Goal: Information Seeking & Learning: Learn about a topic

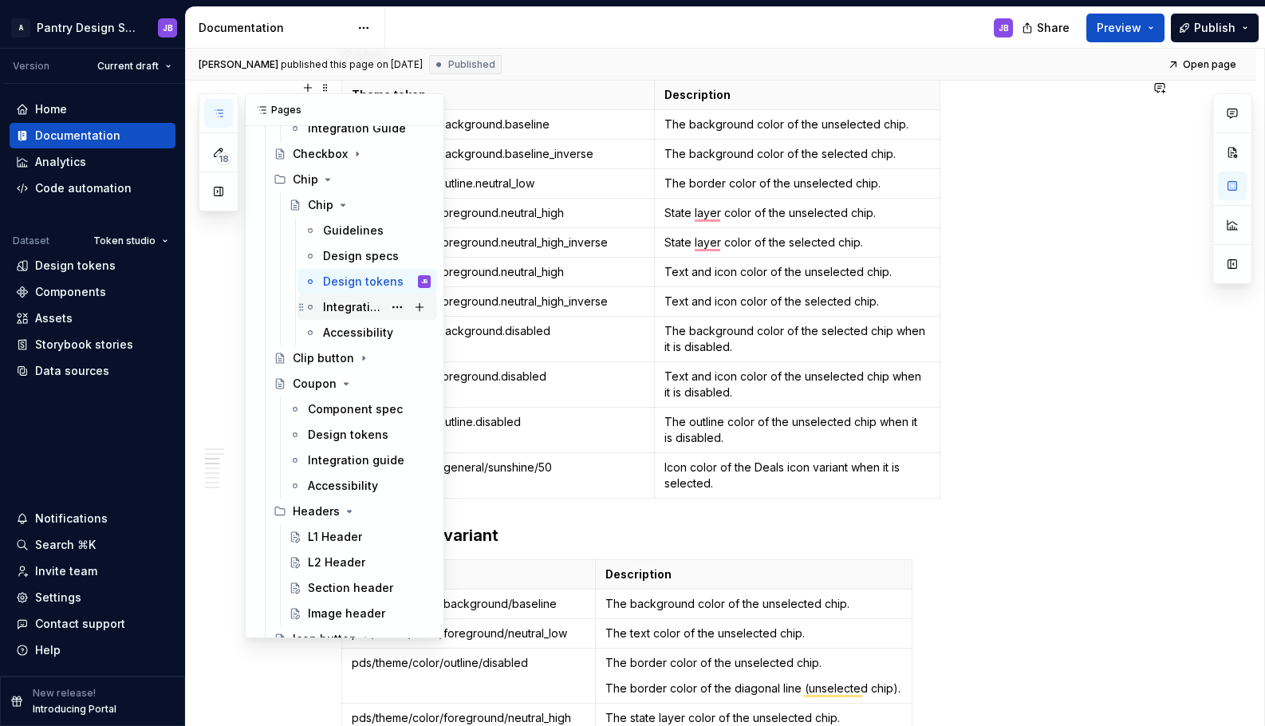
scroll to position [783, 0]
click at [309, 179] on div "Chip" at bounding box center [306, 182] width 26 height 16
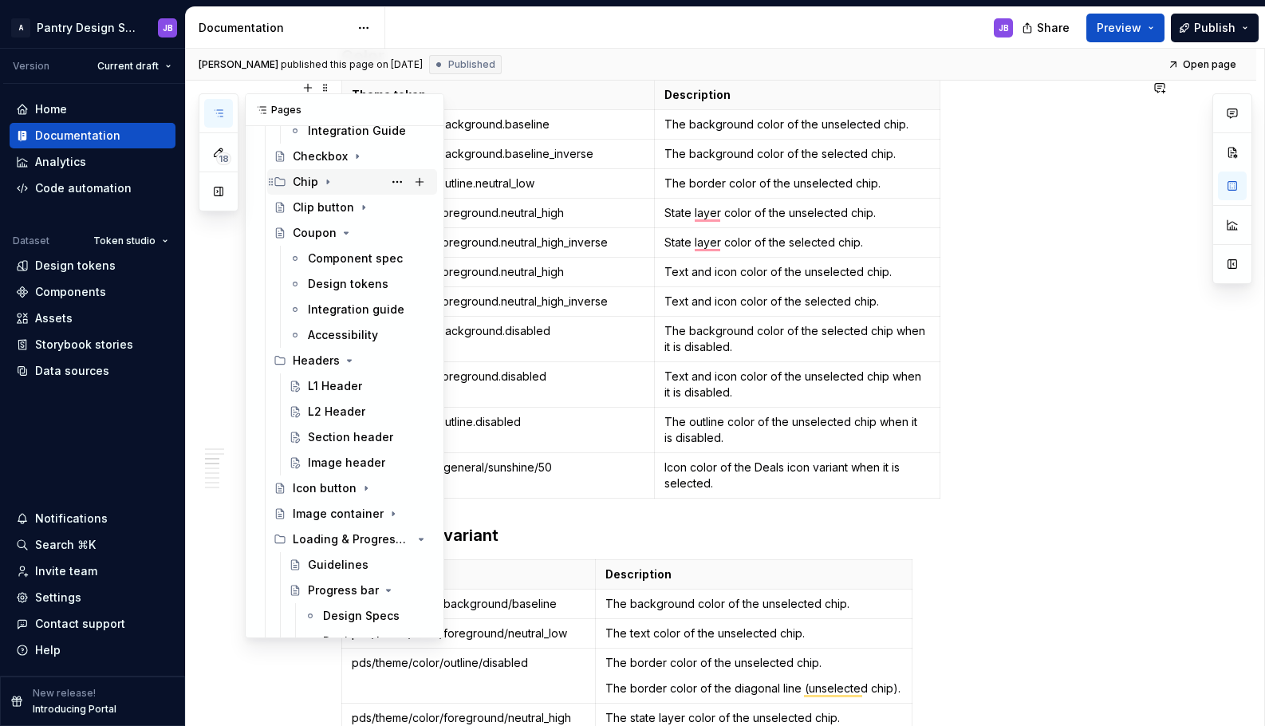
click at [309, 179] on div "Chip" at bounding box center [306, 182] width 26 height 16
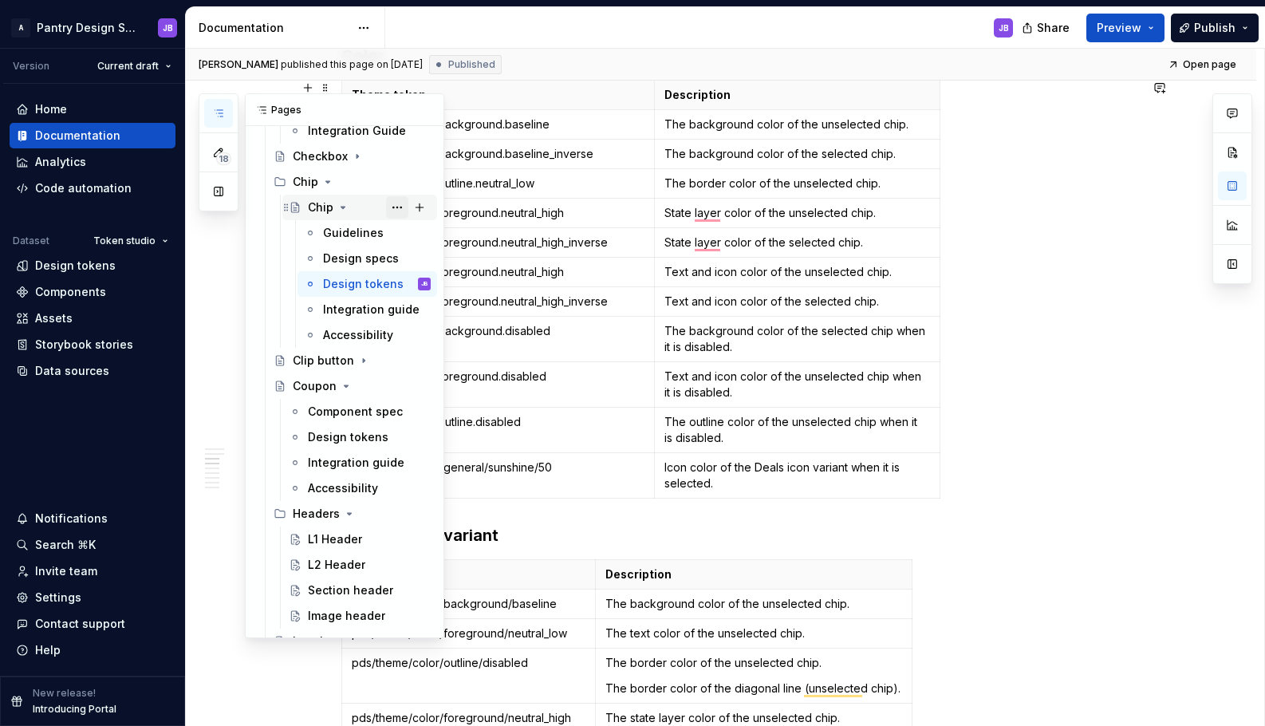
click at [387, 208] on button "Page tree" at bounding box center [397, 207] width 22 height 22
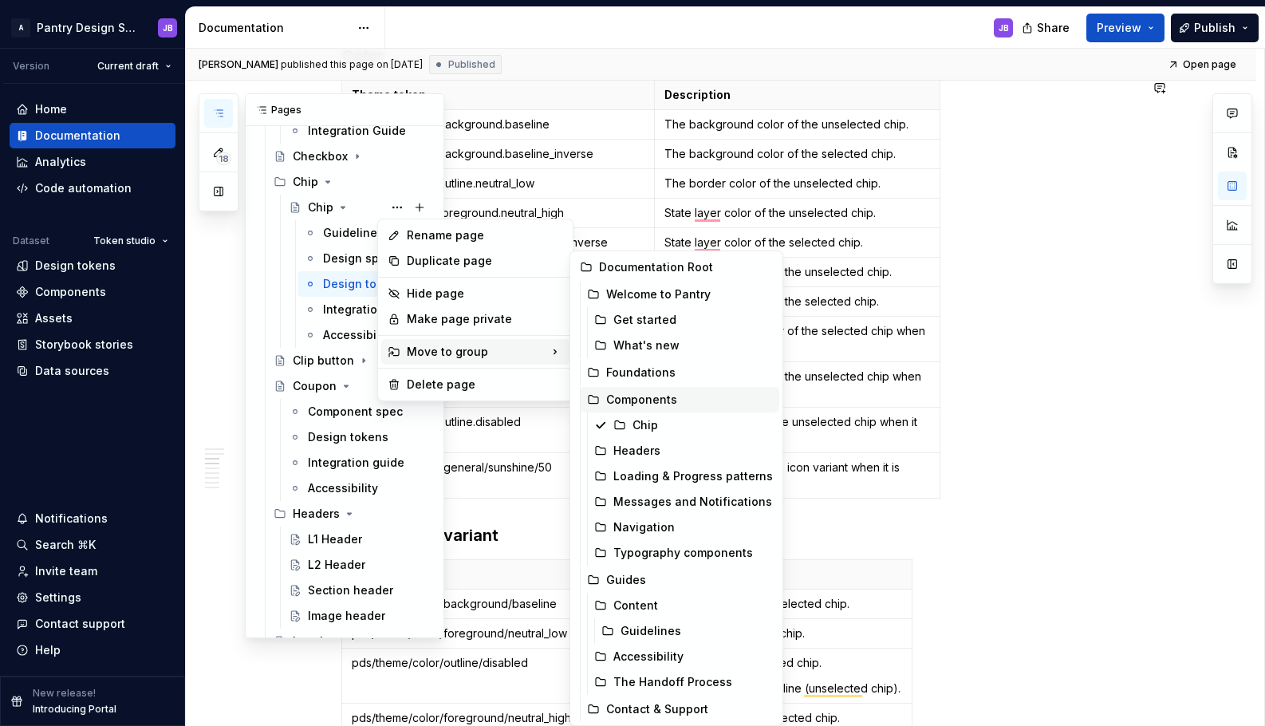
click at [631, 398] on div "Components" at bounding box center [689, 399] width 167 height 16
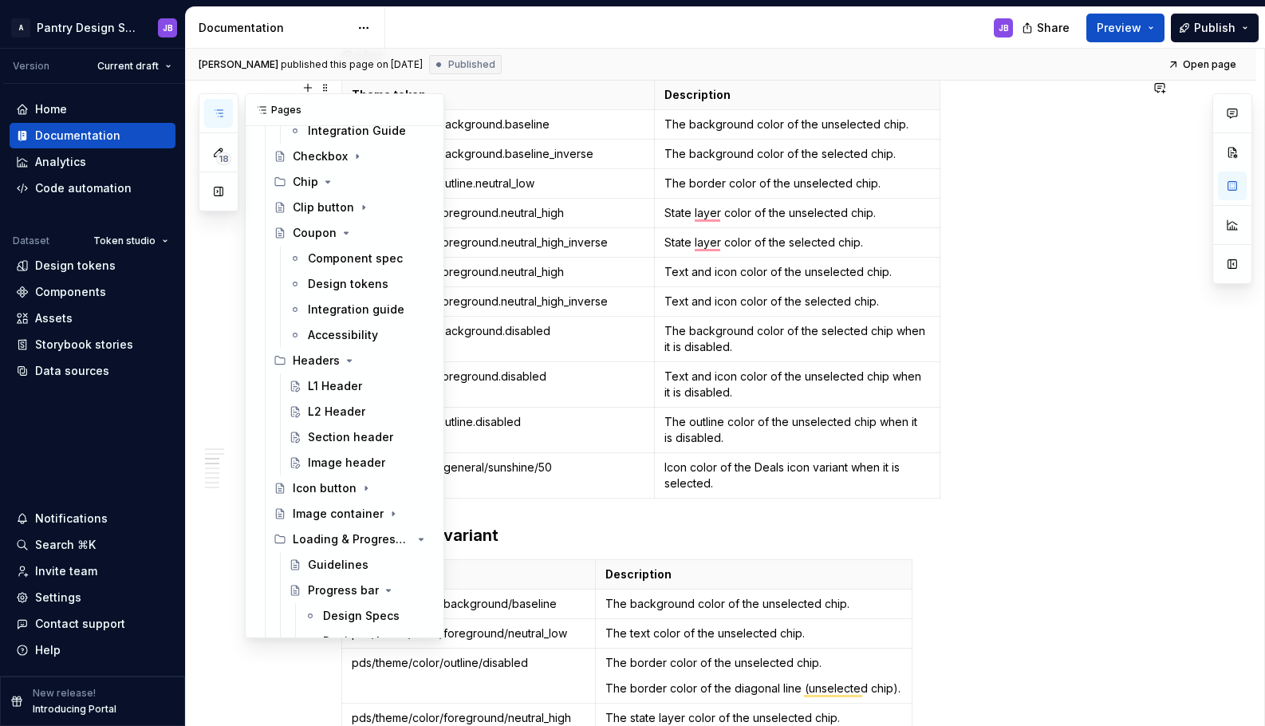
click at [225, 112] on button "button" at bounding box center [218, 113] width 29 height 29
click at [329, 180] on icon "Page tree" at bounding box center [327, 181] width 13 height 13
click at [306, 183] on div "Chip" at bounding box center [306, 182] width 26 height 16
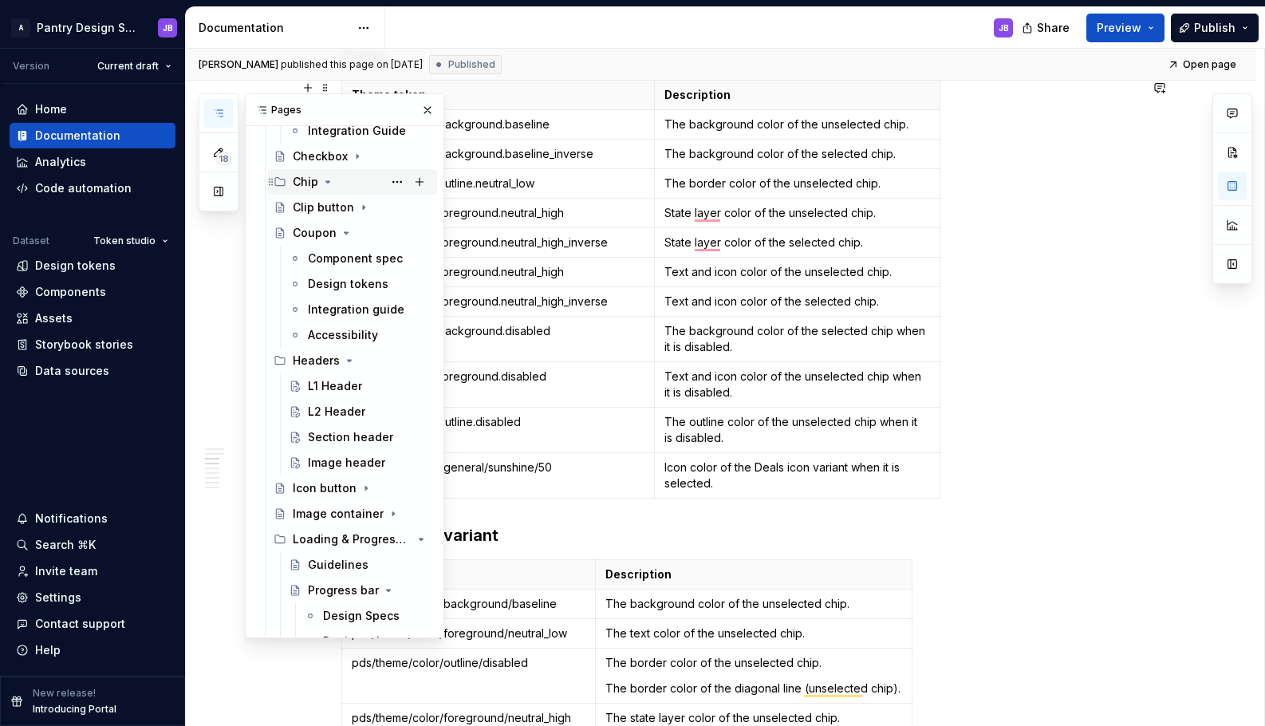
click at [306, 183] on div "Chip" at bounding box center [306, 182] width 26 height 16
click at [306, 182] on div "Chip" at bounding box center [306, 182] width 26 height 16
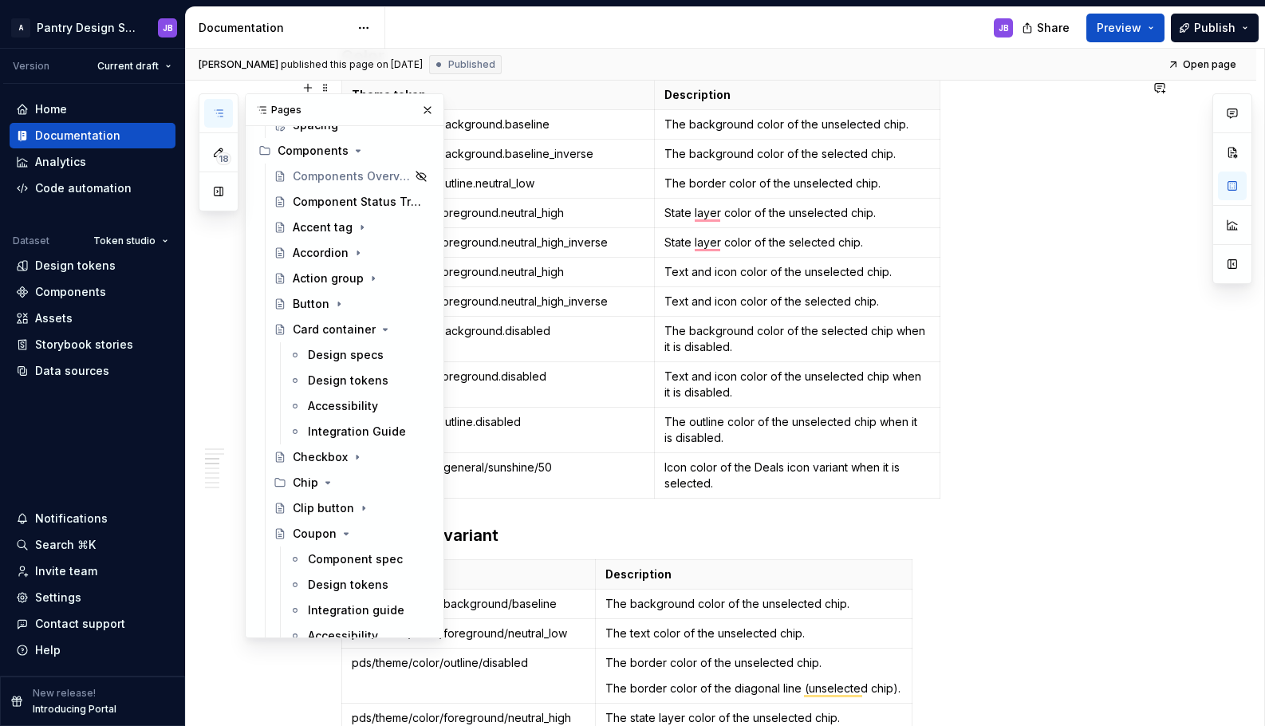
scroll to position [490, 0]
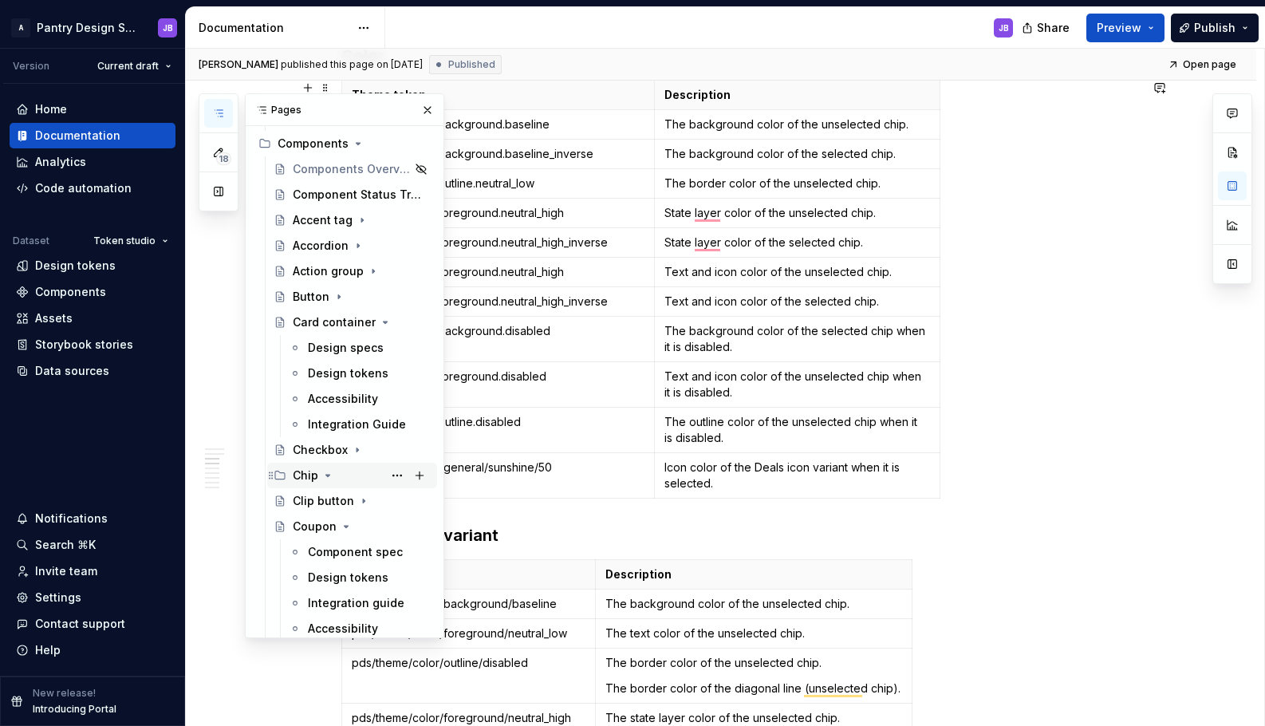
click at [307, 476] on div "Chip" at bounding box center [306, 475] width 26 height 16
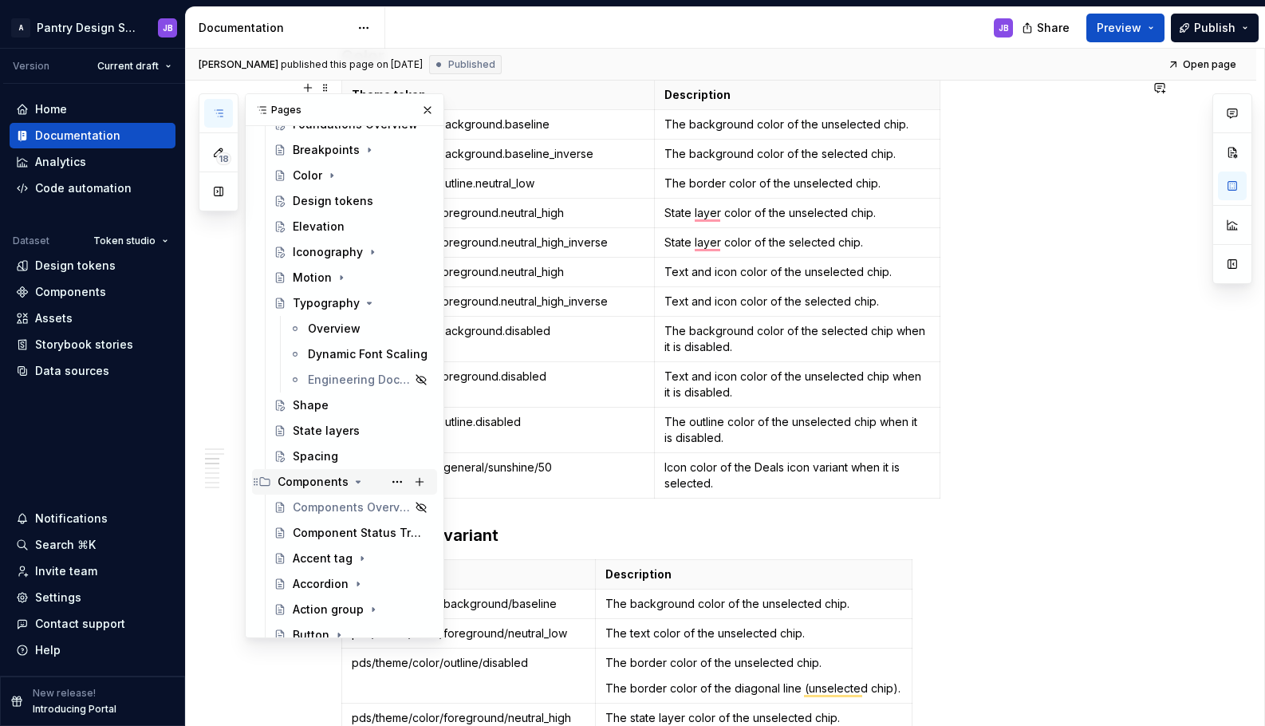
scroll to position [139, 0]
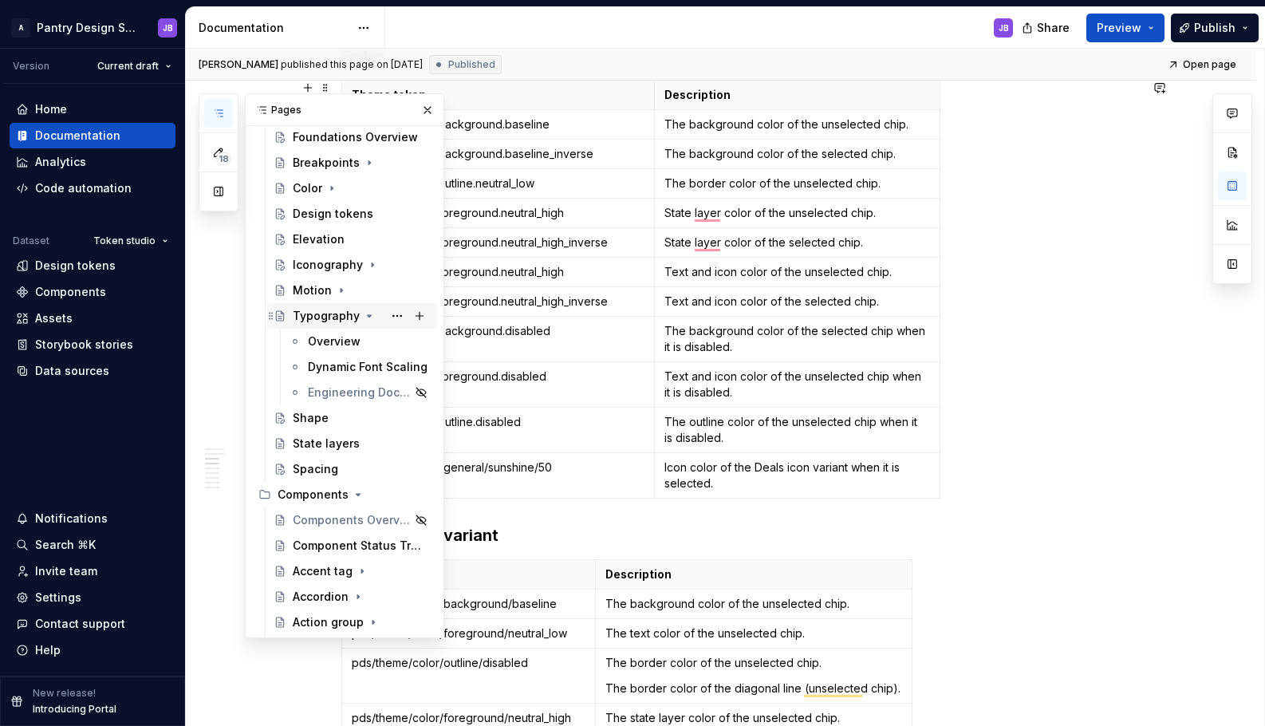
click at [363, 317] on icon "Page tree" at bounding box center [369, 315] width 13 height 13
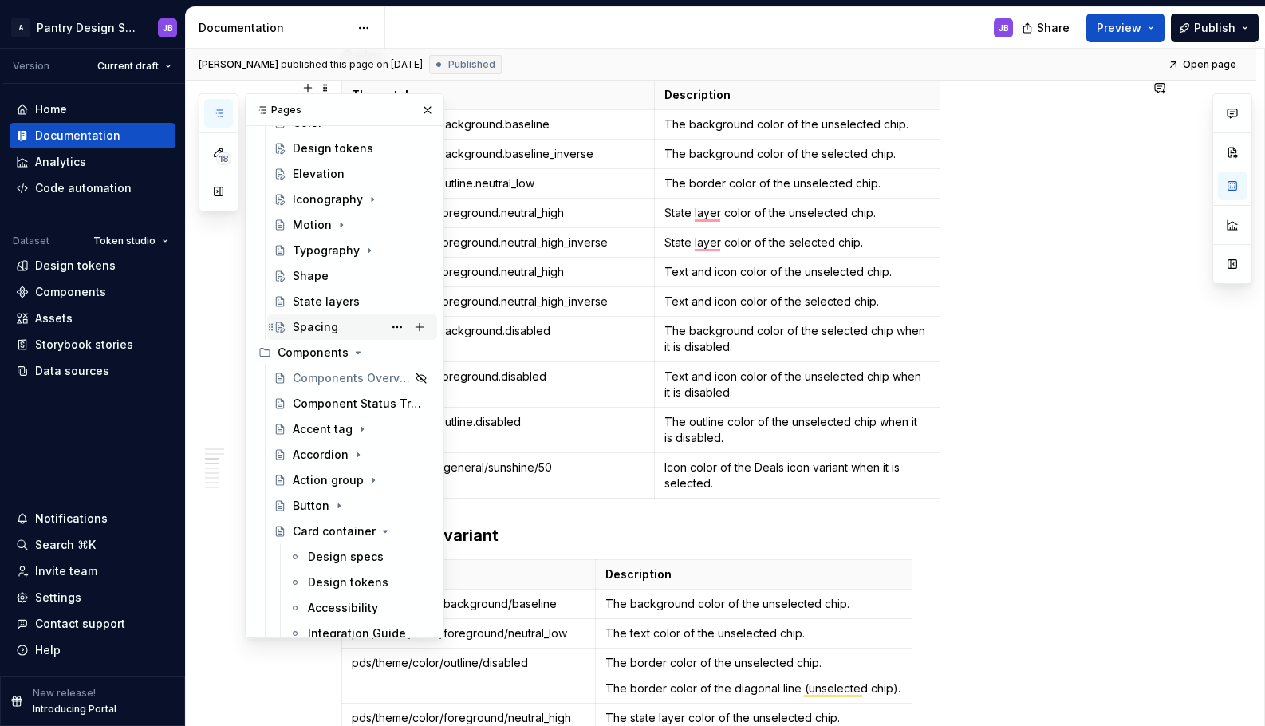
scroll to position [221, 0]
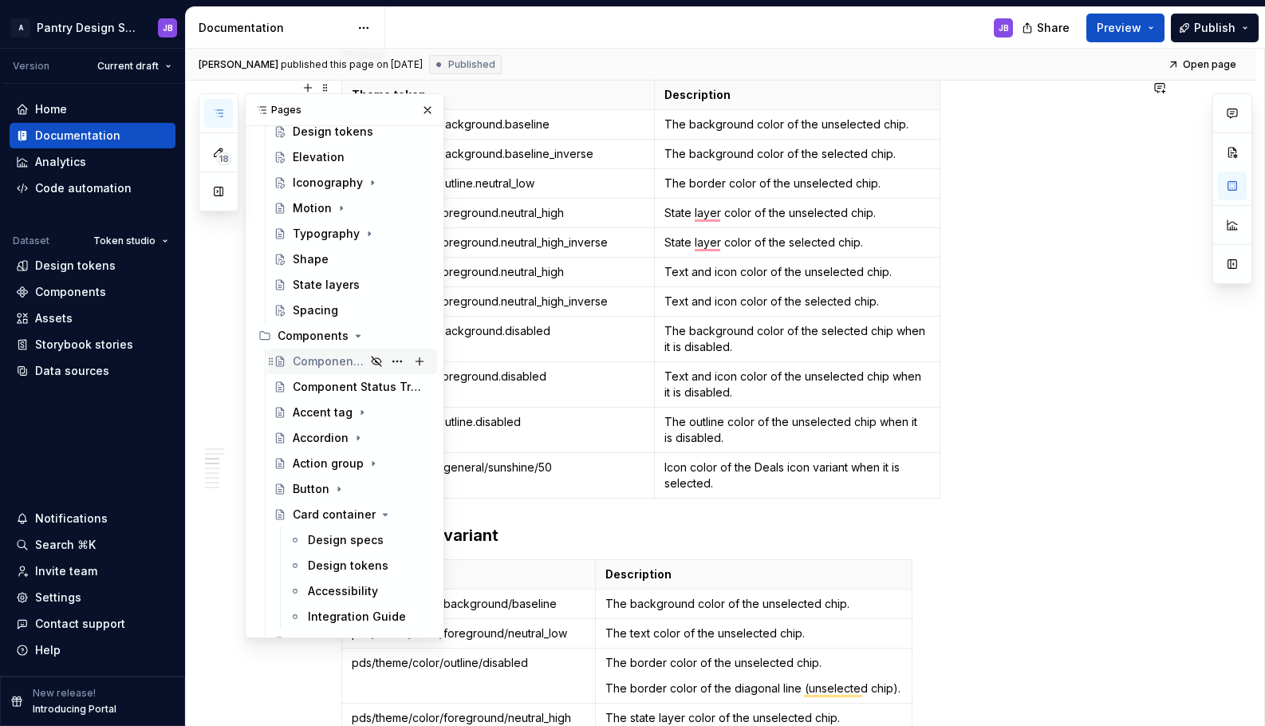
click at [321, 359] on div "Components Overview" at bounding box center [329, 361] width 73 height 16
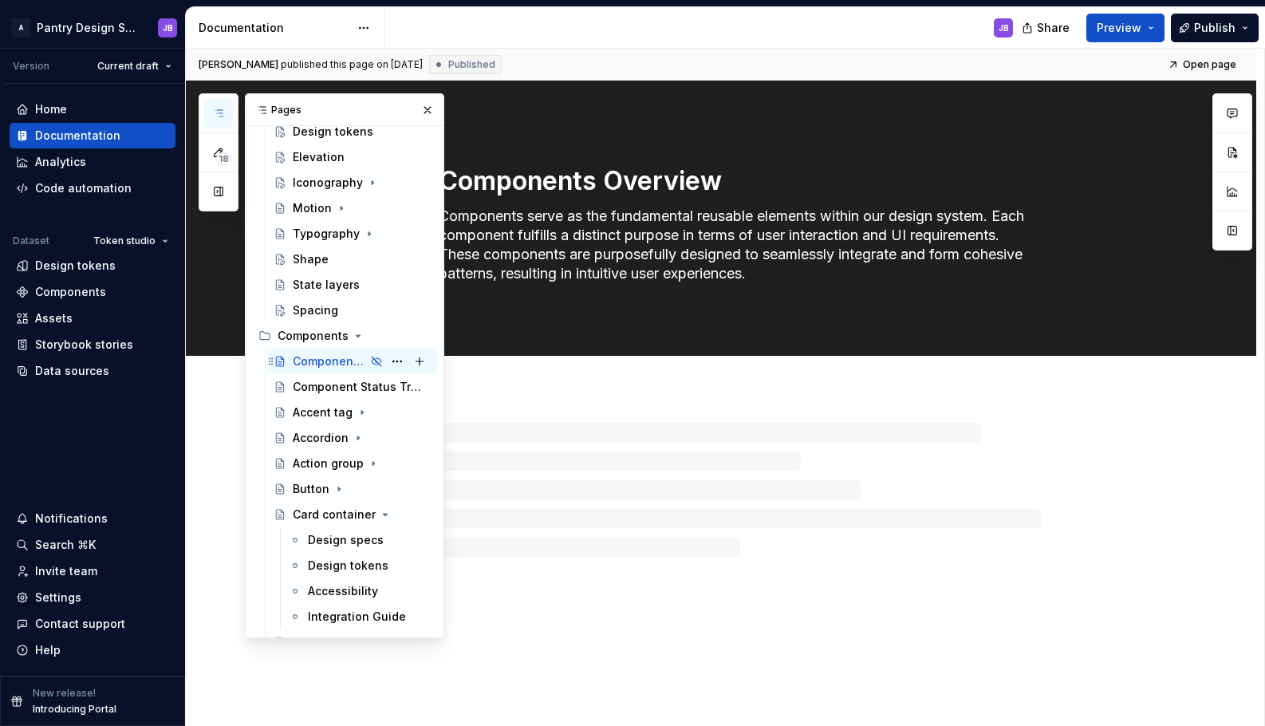
click at [321, 359] on div "Components Overview" at bounding box center [329, 361] width 73 height 16
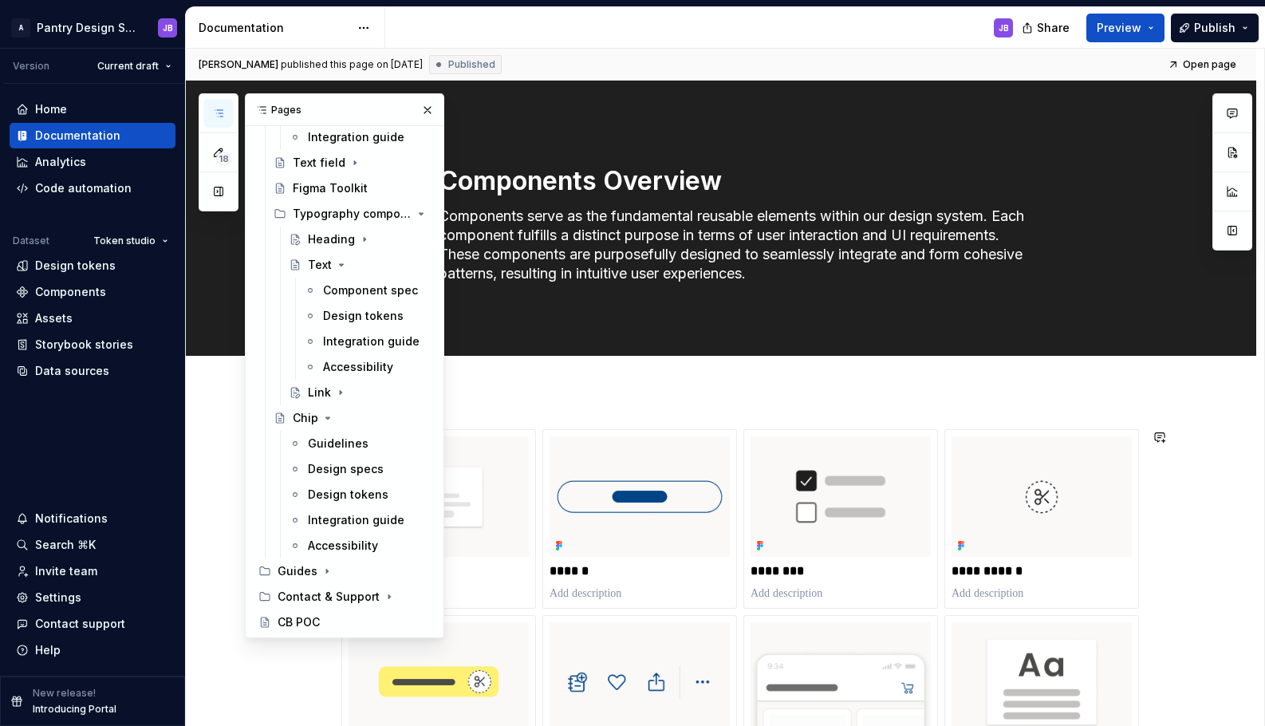
scroll to position [2293, 0]
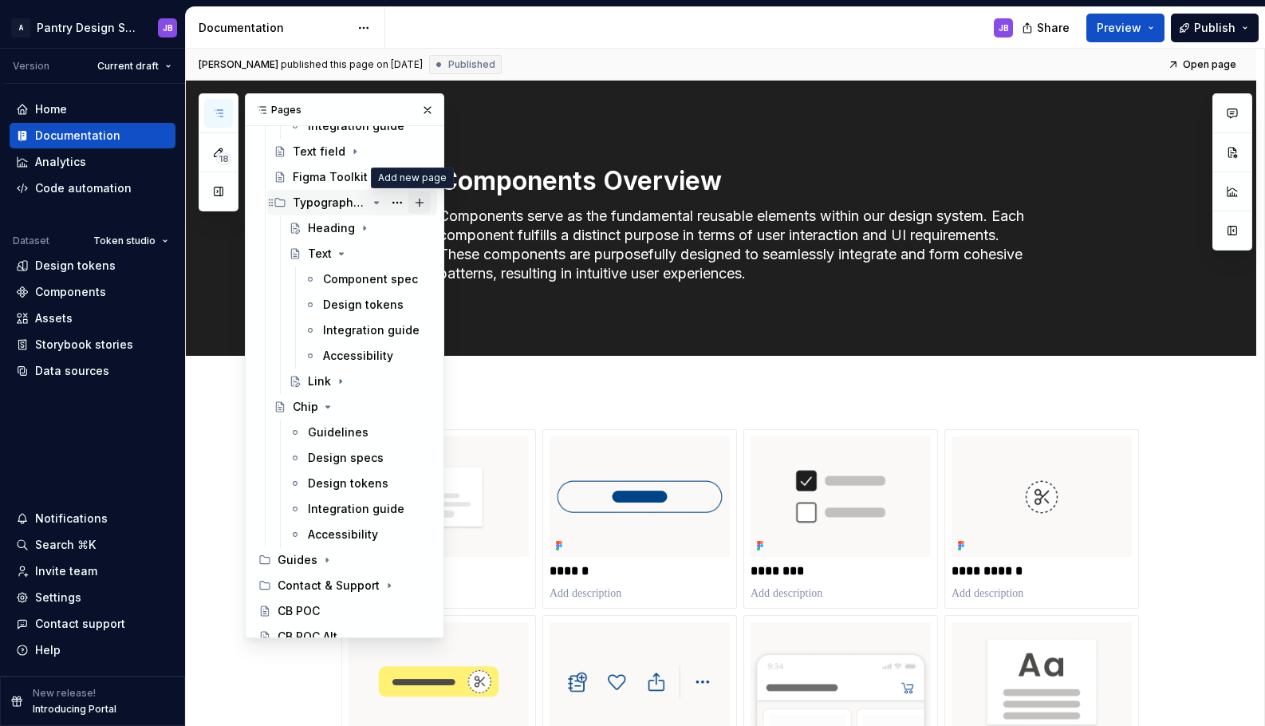
click at [411, 202] on button "Page tree" at bounding box center [419, 202] width 22 height 22
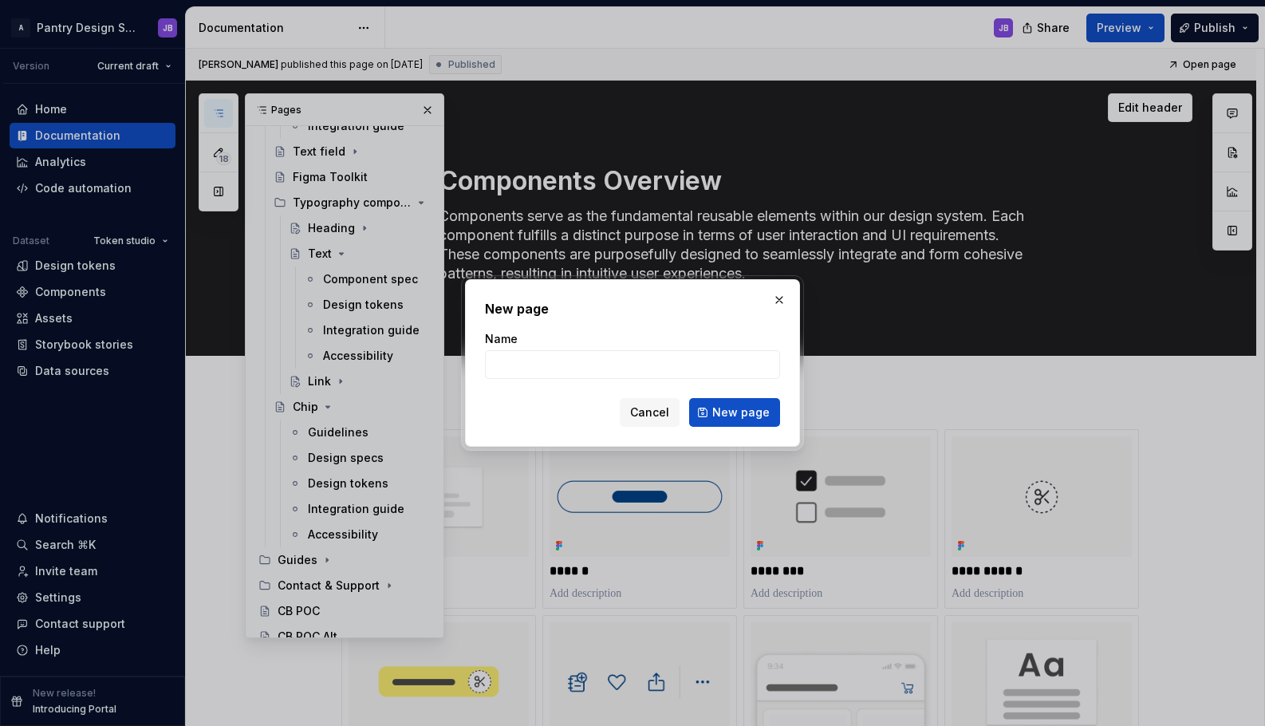
click at [786, 298] on button "button" at bounding box center [779, 300] width 22 height 22
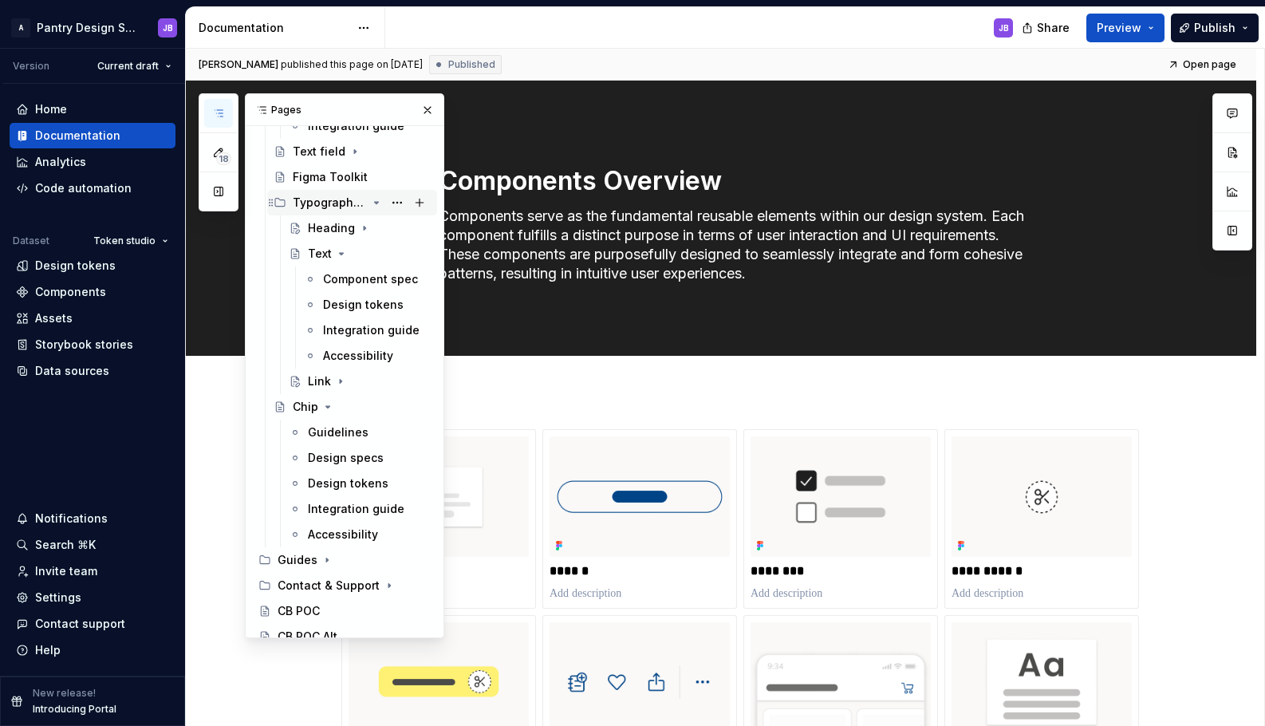
click at [314, 199] on div "Typography components" at bounding box center [330, 203] width 74 height 16
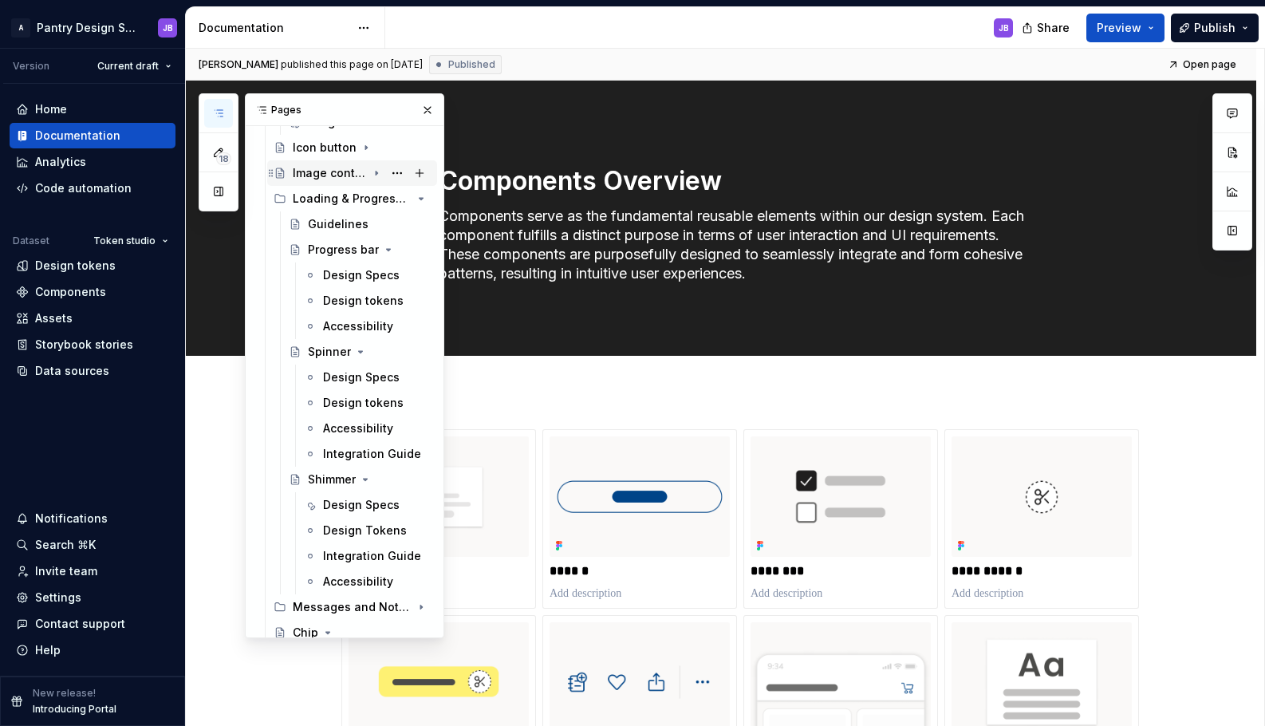
scroll to position [1006, 0]
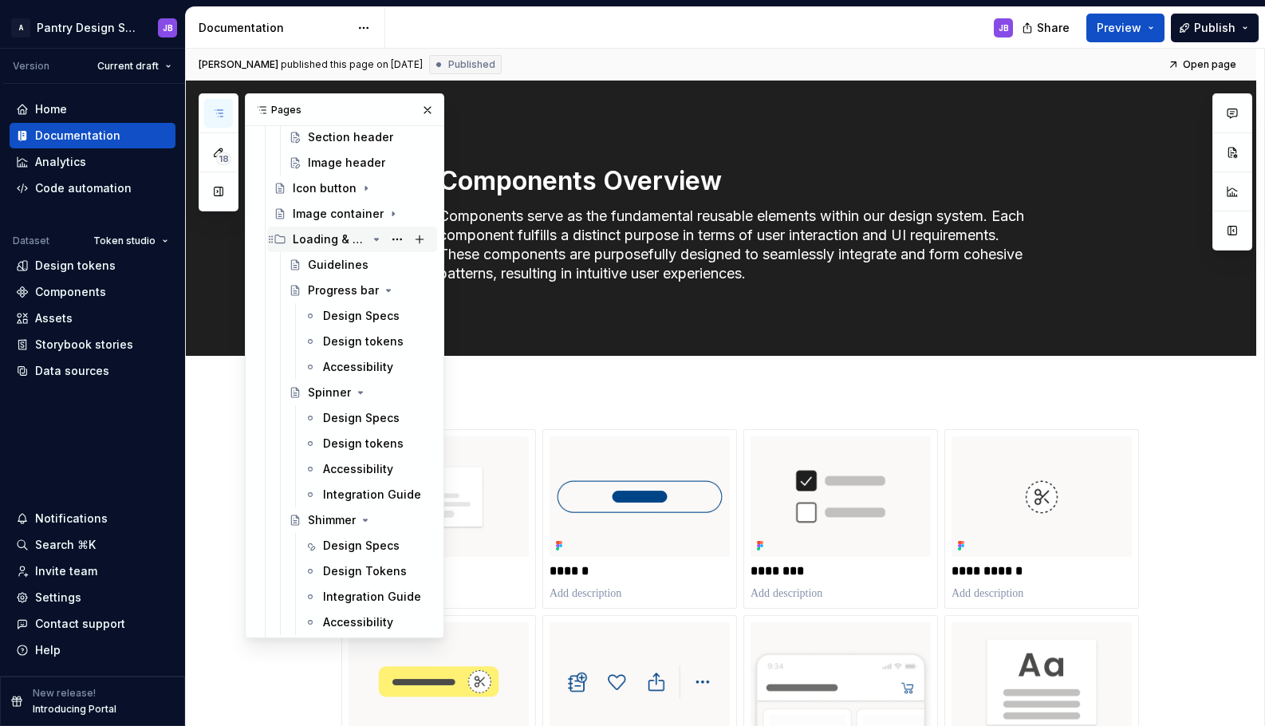
click at [327, 241] on div "Loading & Progress patterns" at bounding box center [330, 239] width 74 height 16
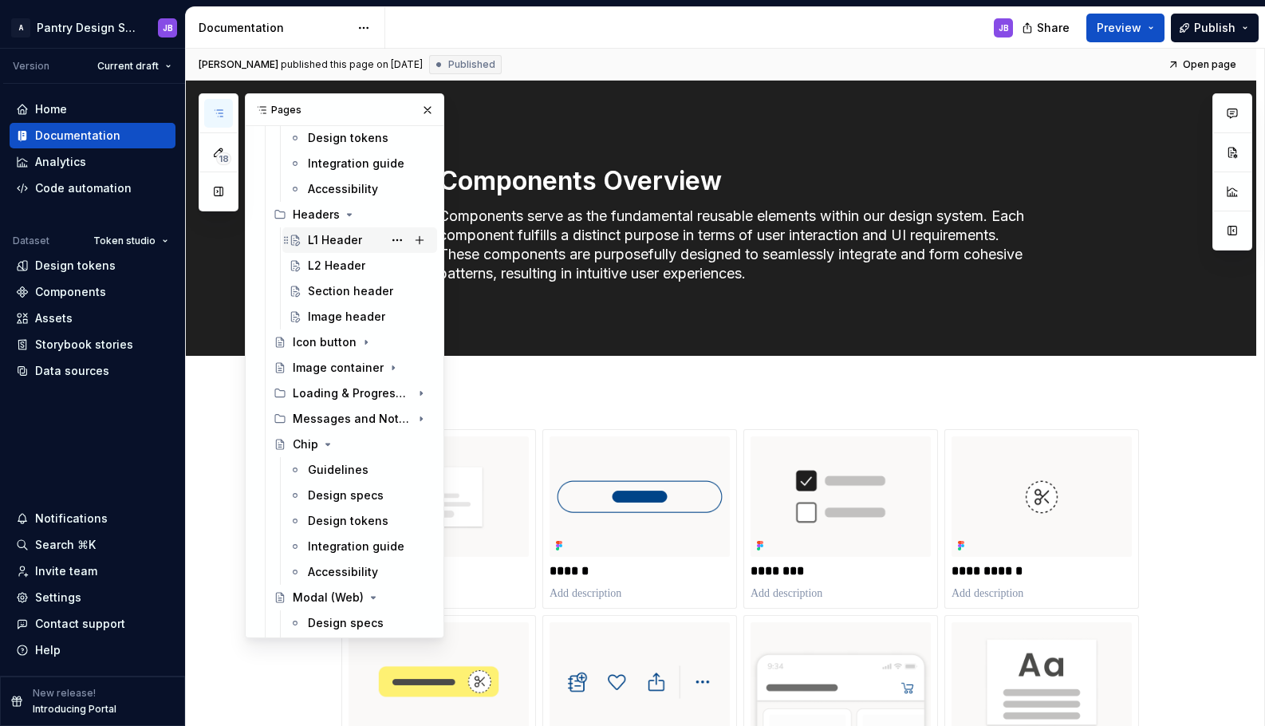
scroll to position [851, 0]
click at [304, 216] on div "Headers" at bounding box center [316, 216] width 47 height 16
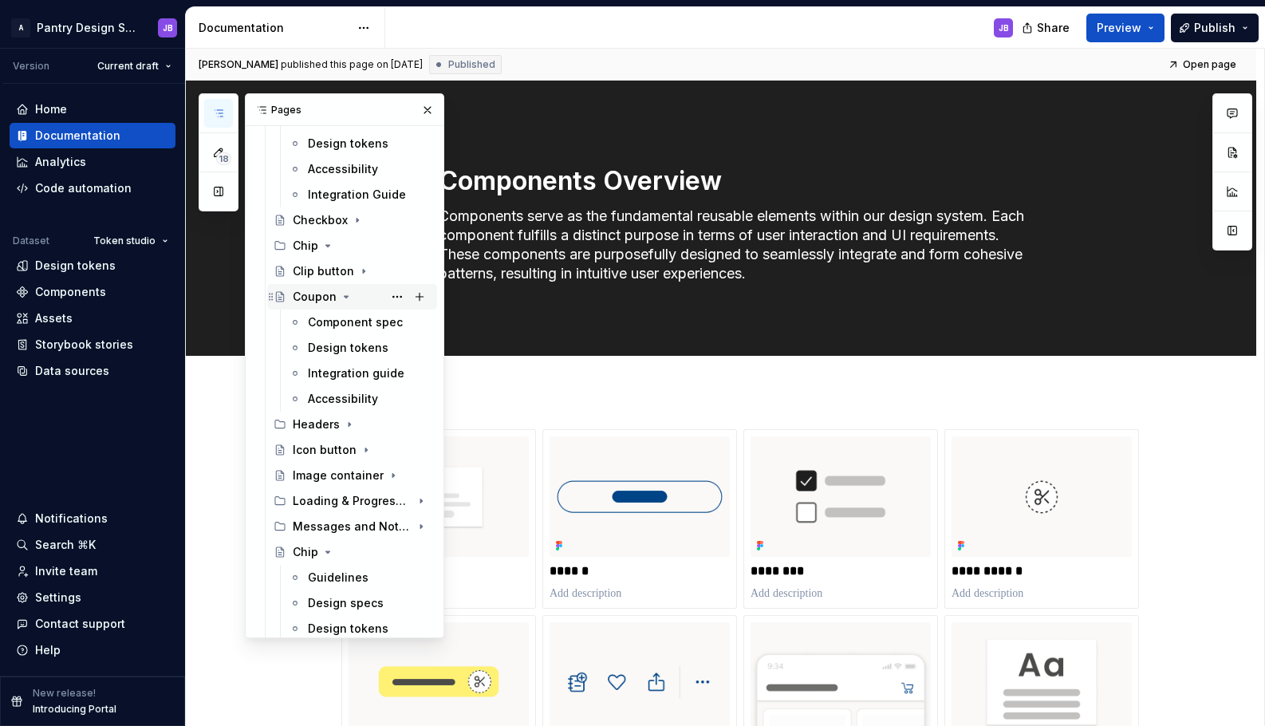
scroll to position [639, 0]
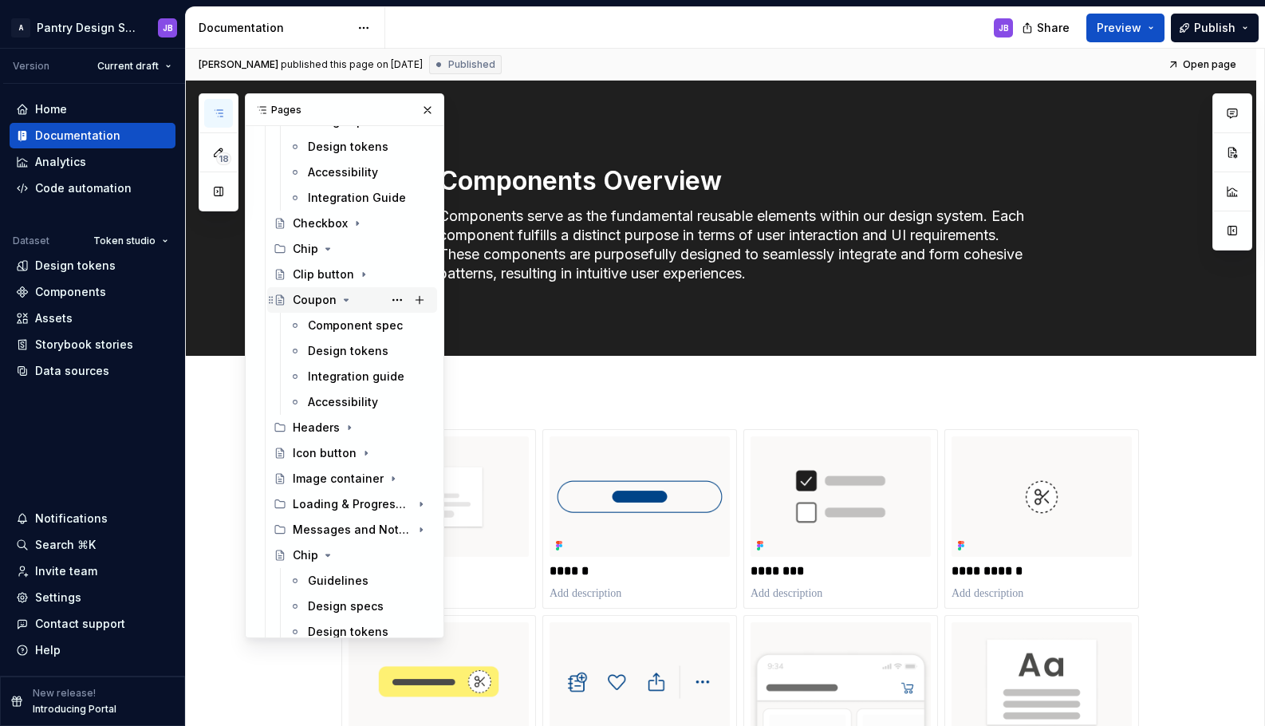
click at [298, 294] on div "Coupon" at bounding box center [315, 300] width 44 height 16
click at [300, 301] on div "Coupon" at bounding box center [315, 300] width 44 height 16
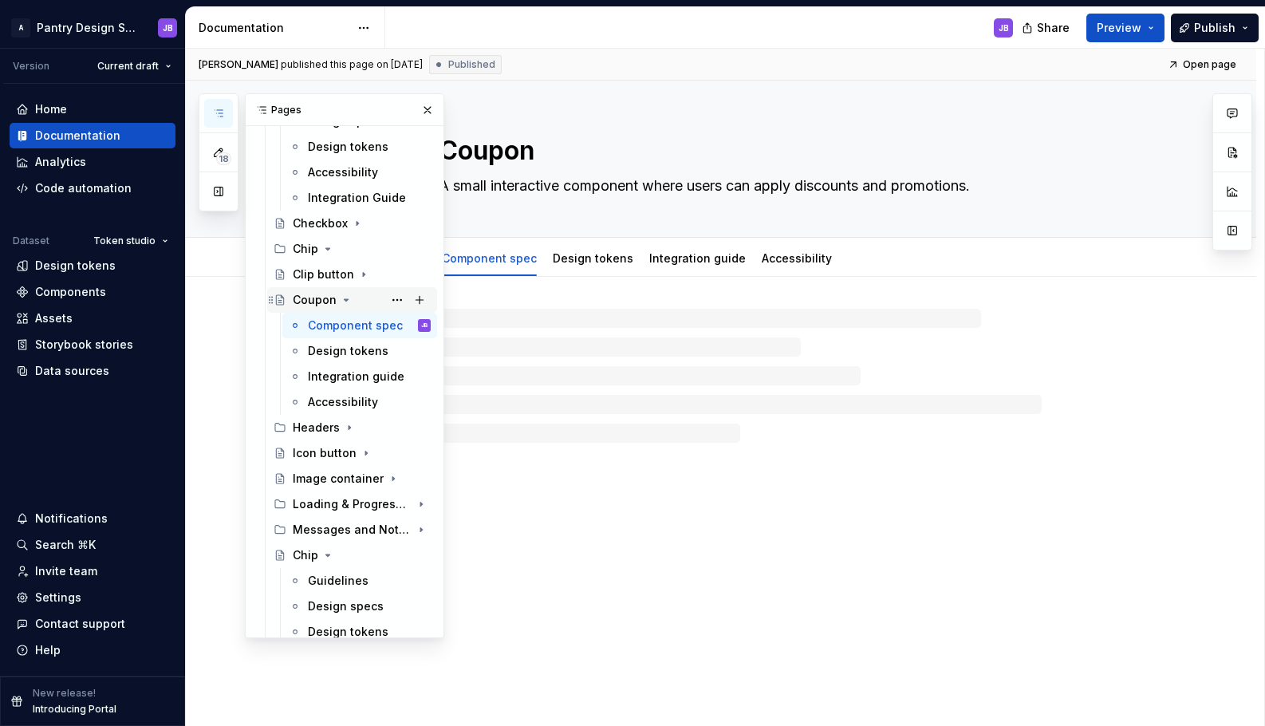
click at [304, 300] on div "Coupon" at bounding box center [315, 300] width 44 height 16
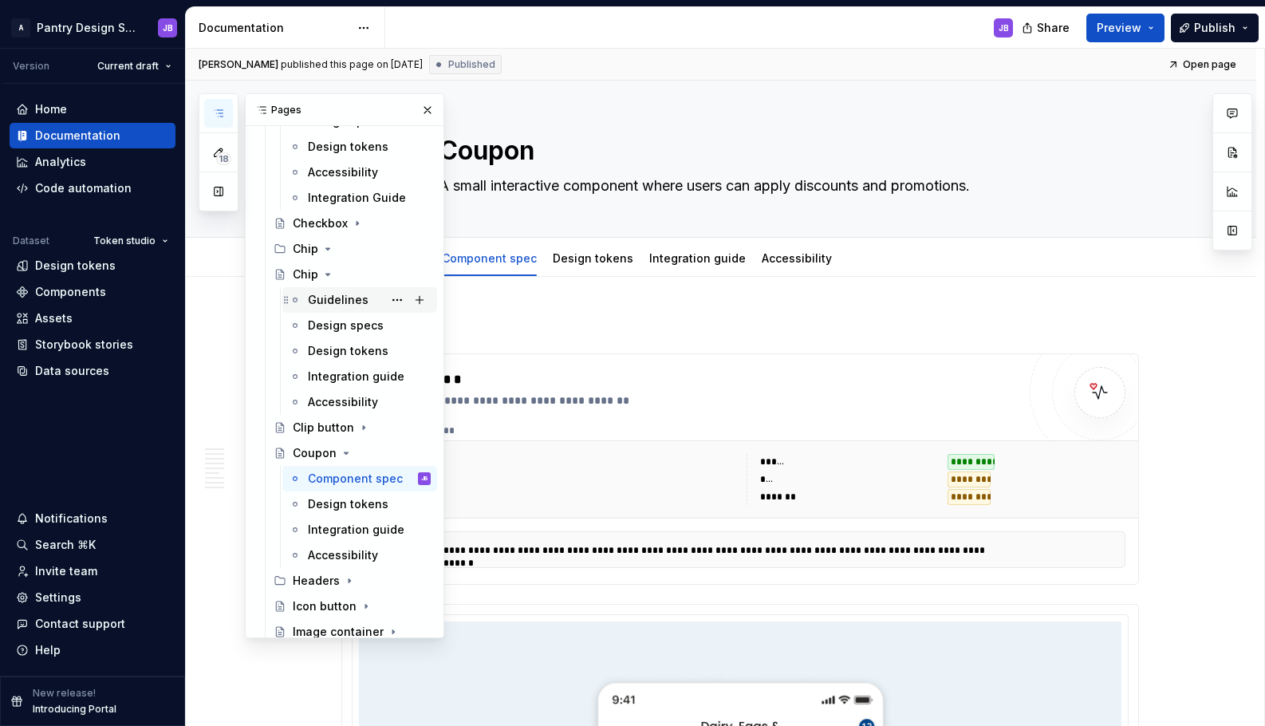
click at [324, 301] on div "Guidelines" at bounding box center [338, 300] width 61 height 16
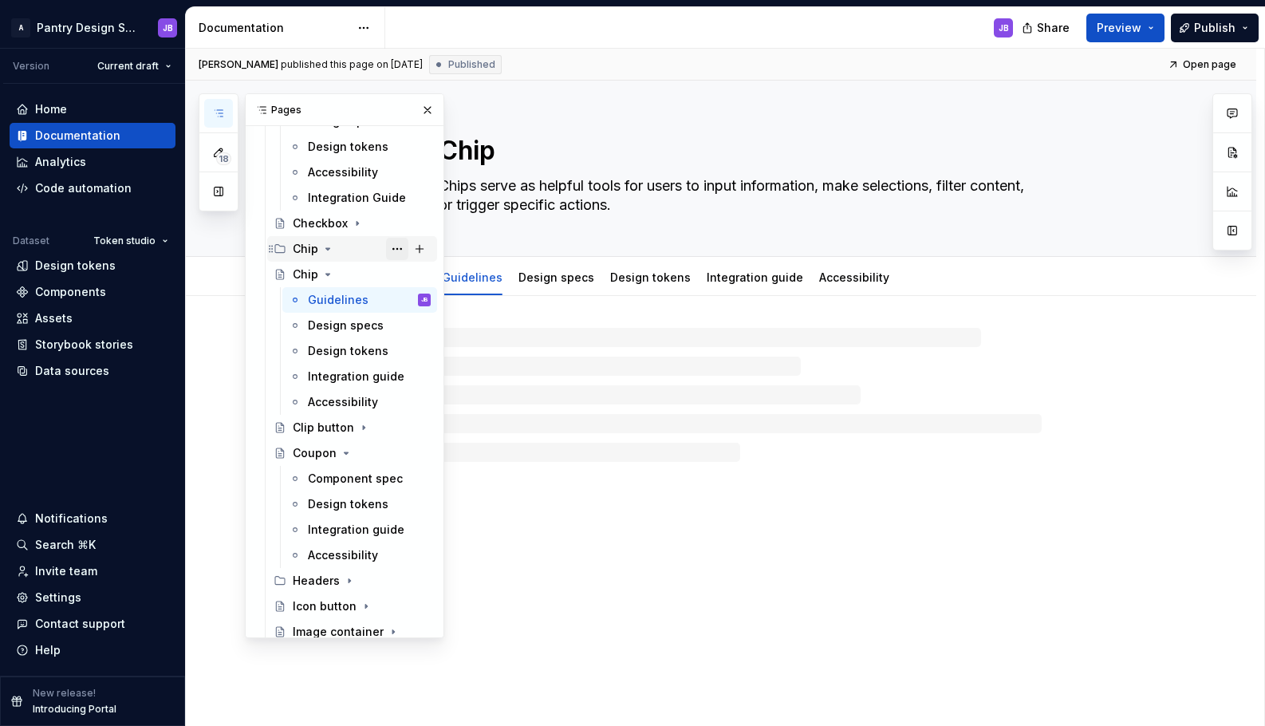
click at [386, 250] on button "Page tree" at bounding box center [397, 249] width 22 height 22
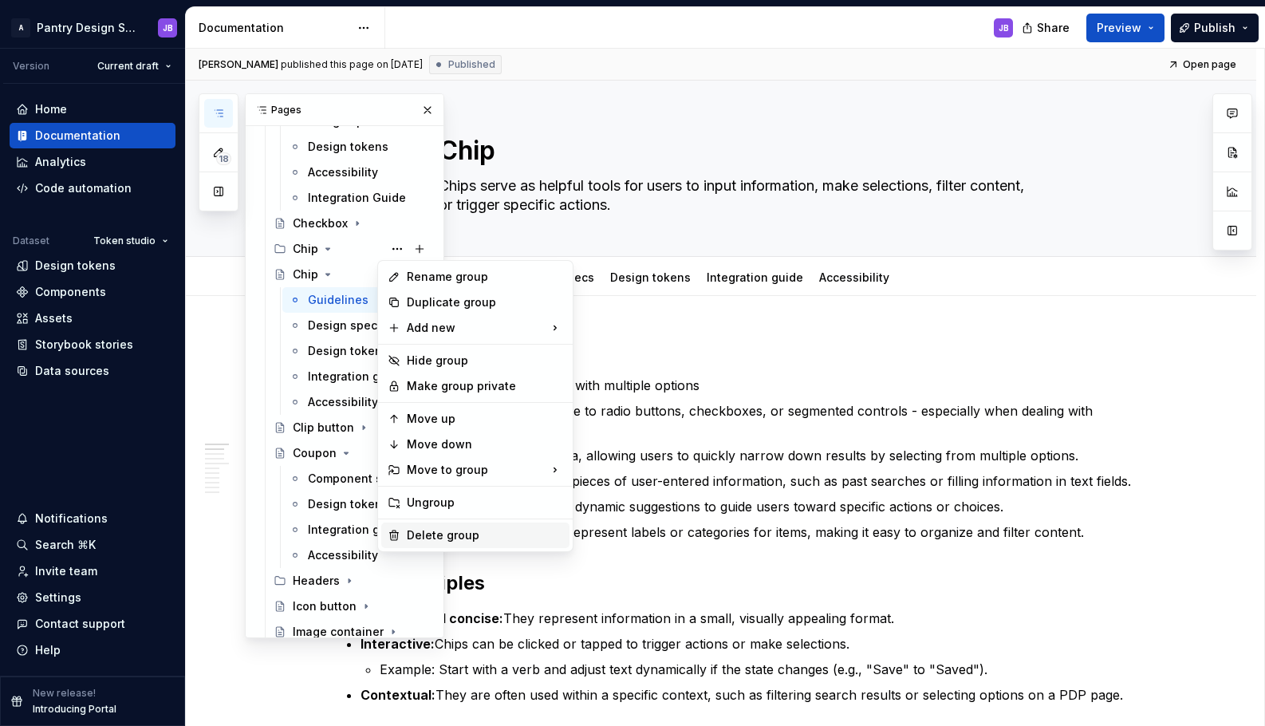
click at [449, 535] on div "Delete group" at bounding box center [485, 535] width 156 height 16
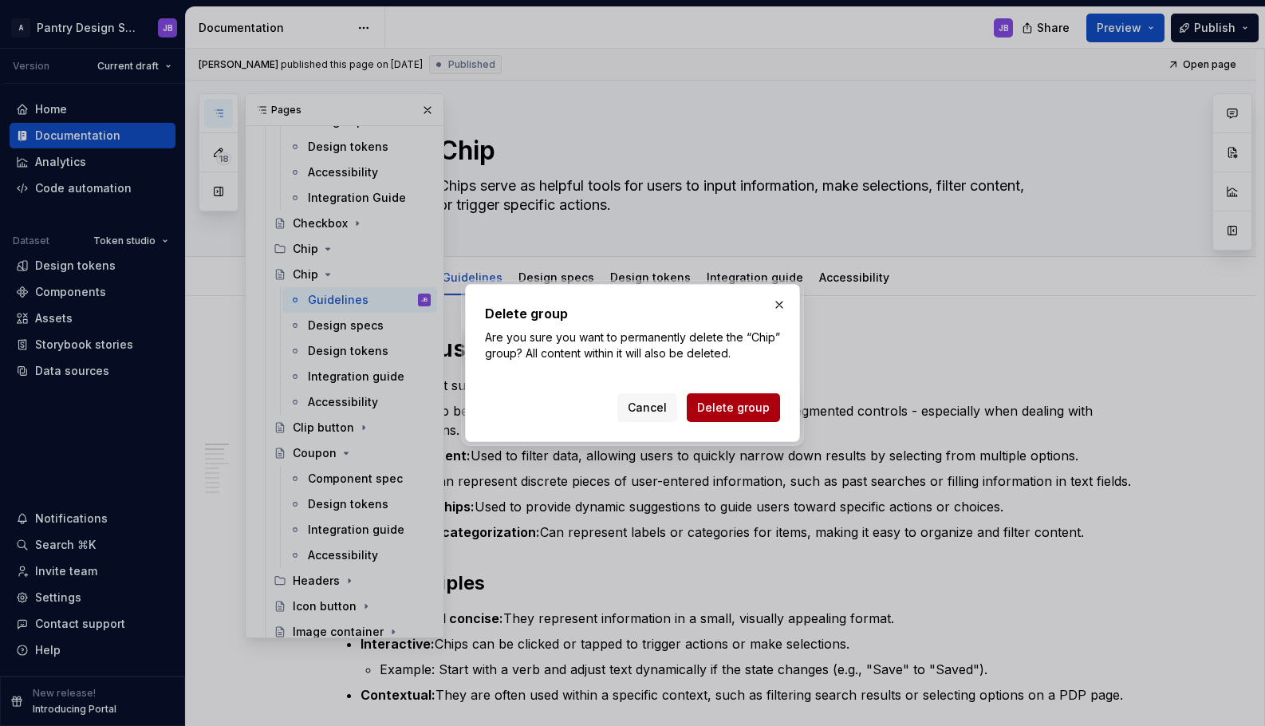
click at [730, 406] on span "Delete group" at bounding box center [733, 407] width 73 height 16
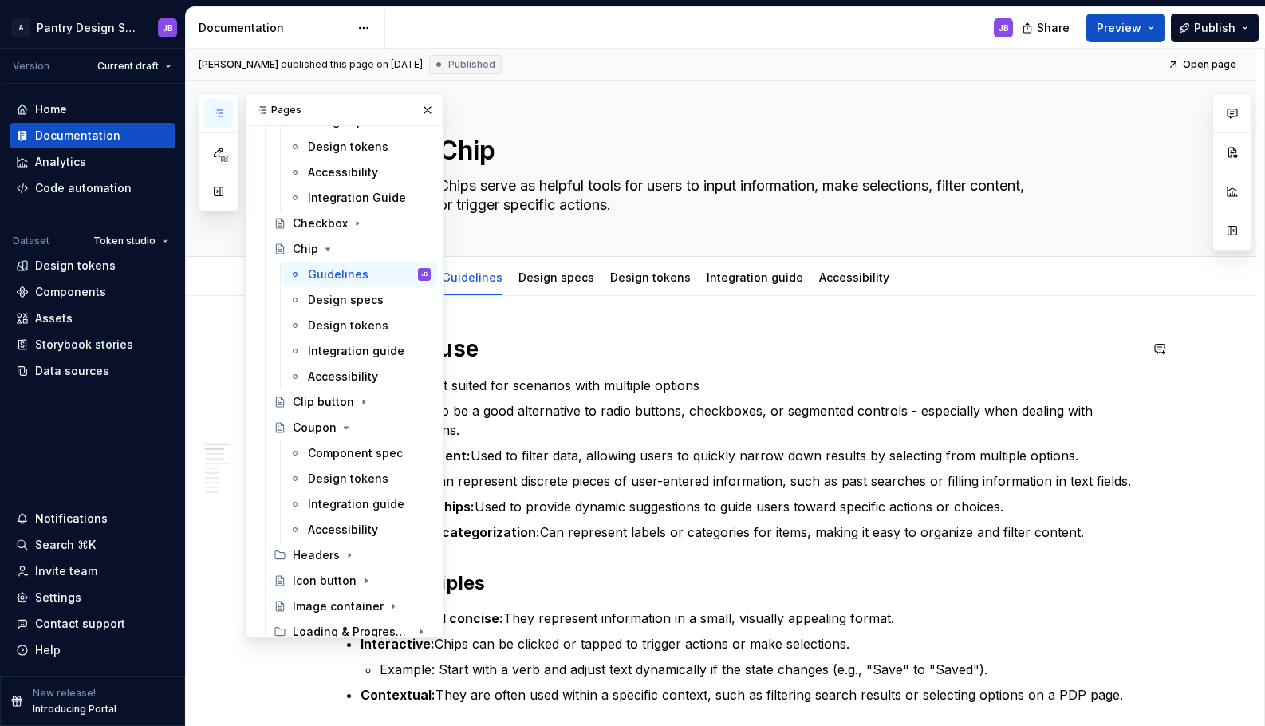
click at [581, 354] on h1 "When to use" at bounding box center [739, 348] width 797 height 29
type textarea "*"
